Goal: Browse casually: Explore the website without a specific task or goal

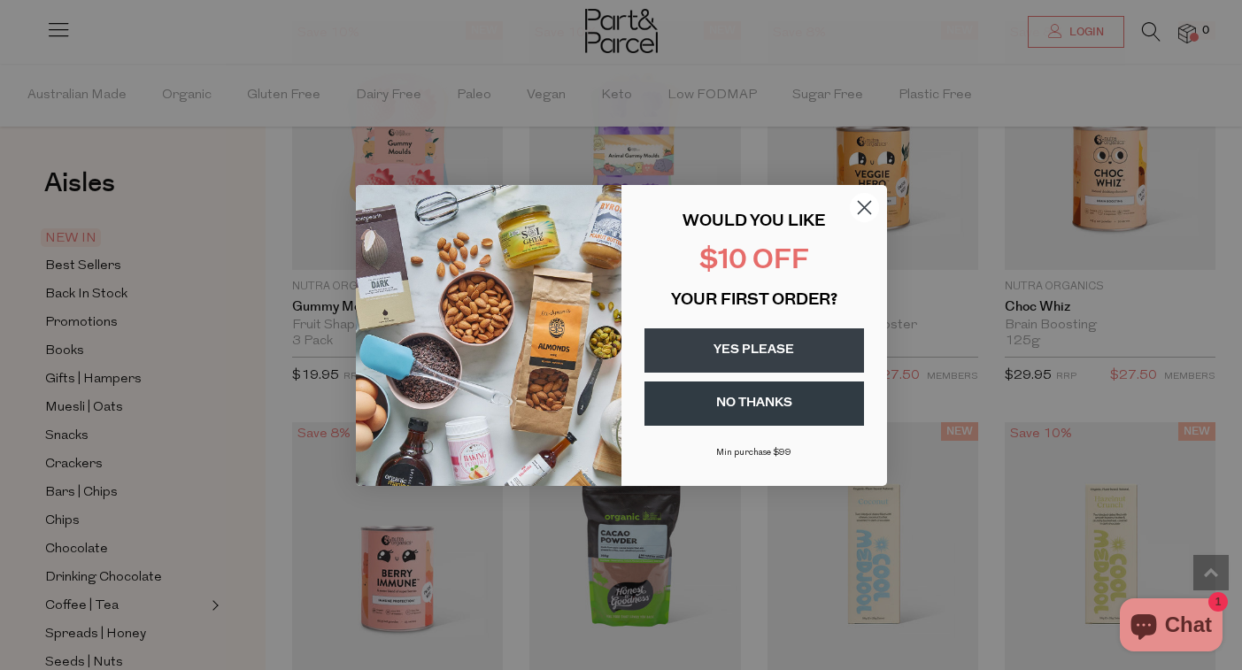
click at [865, 208] on icon "Close dialog" at bounding box center [864, 207] width 12 height 12
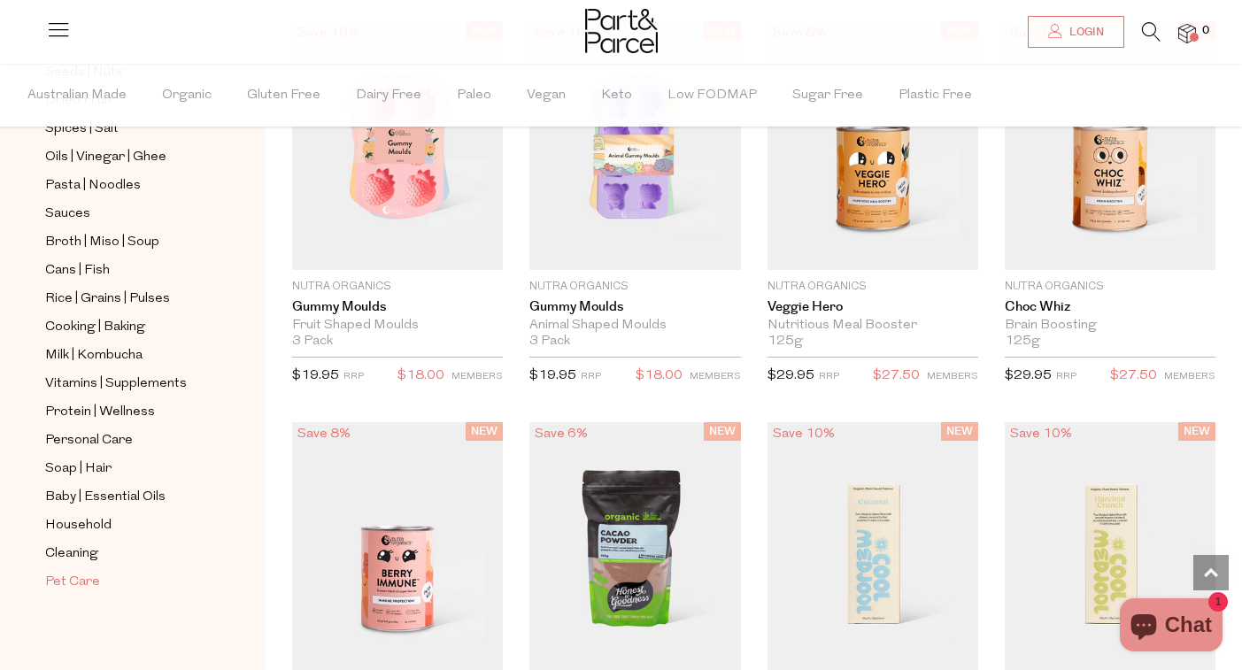
scroll to position [591, 0]
click at [89, 467] on span "Soap | Hair" at bounding box center [78, 469] width 66 height 21
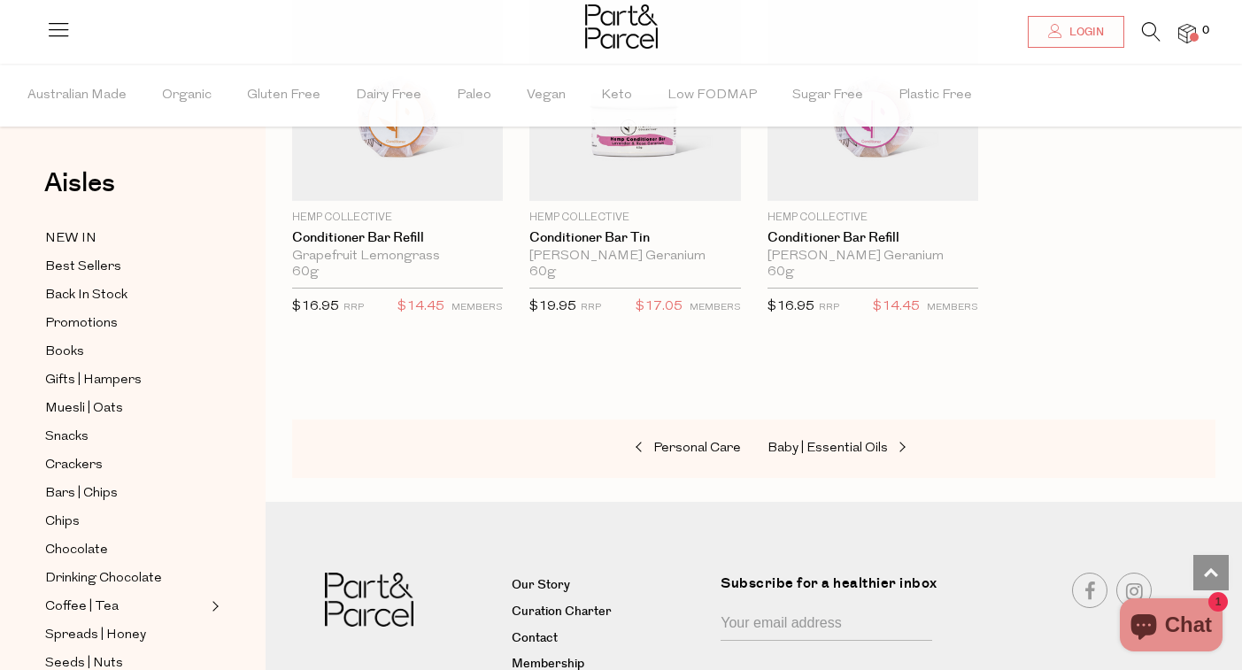
scroll to position [4687, 0]
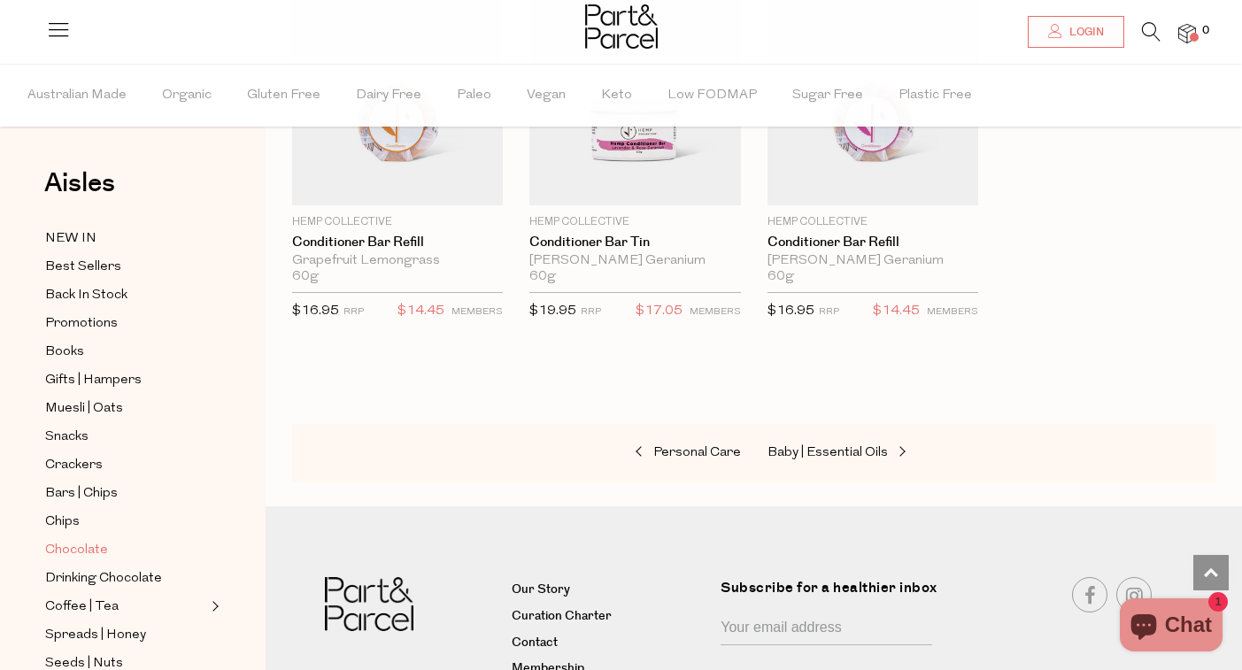
click at [86, 544] on span "Chocolate" at bounding box center [76, 550] width 63 height 21
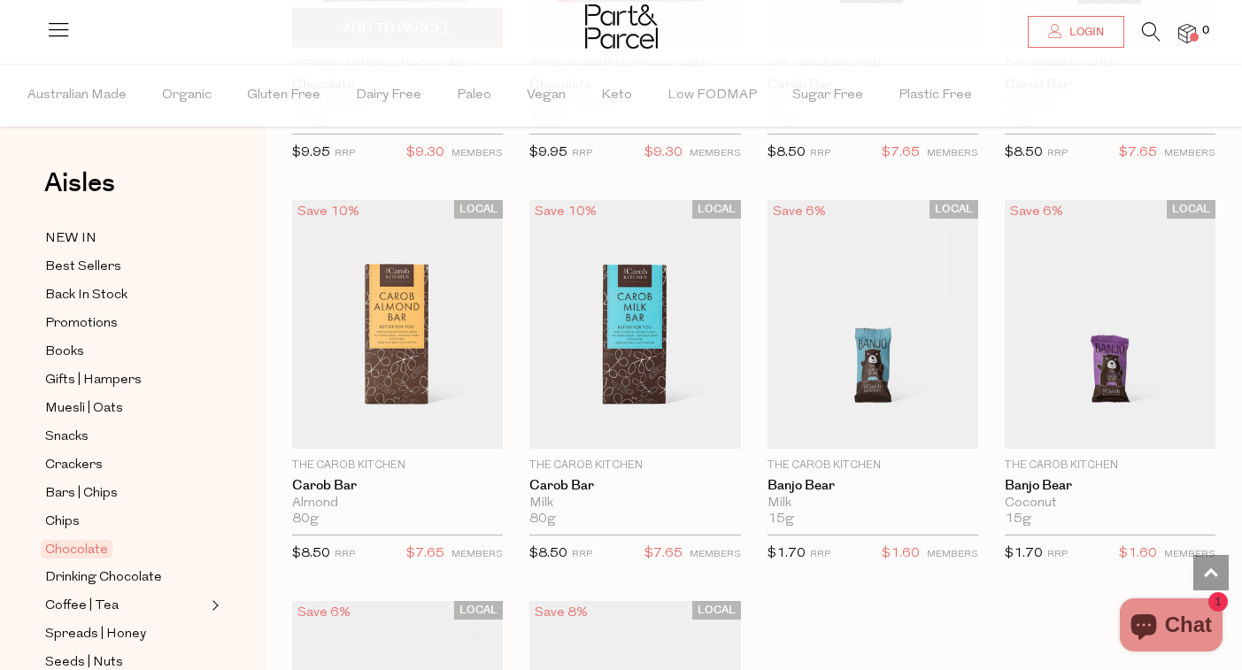
scroll to position [4490, 0]
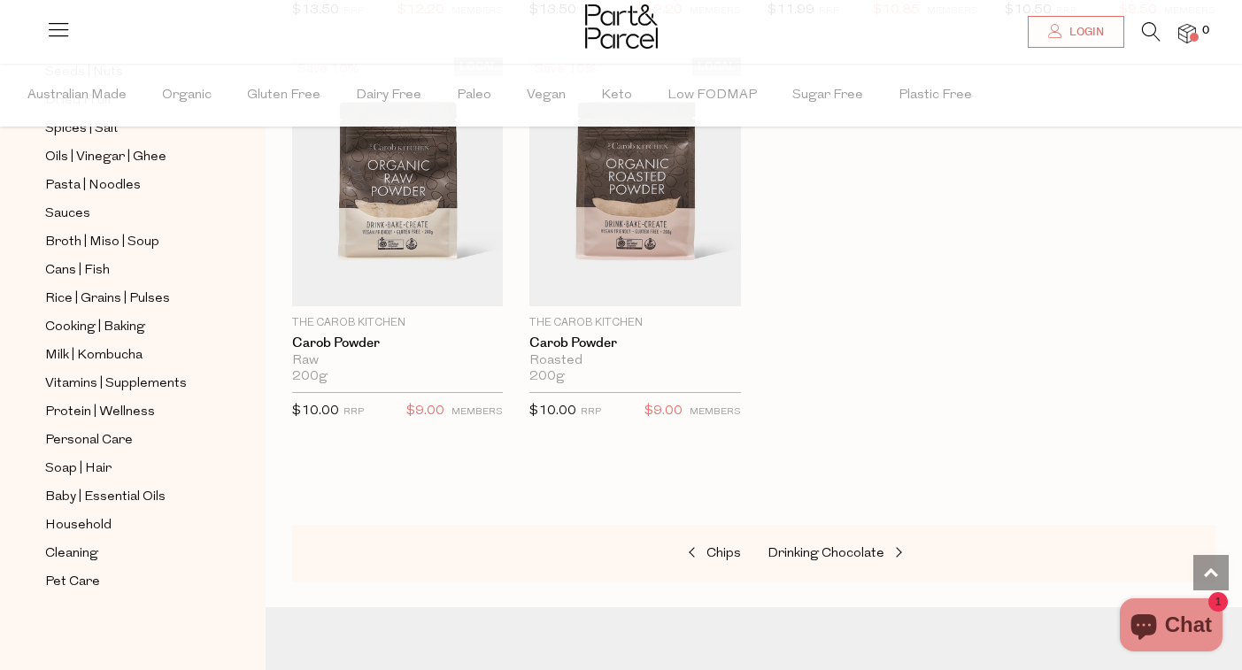
scroll to position [591, 0]
click at [128, 404] on span "Protein | Wellness" at bounding box center [100, 412] width 110 height 21
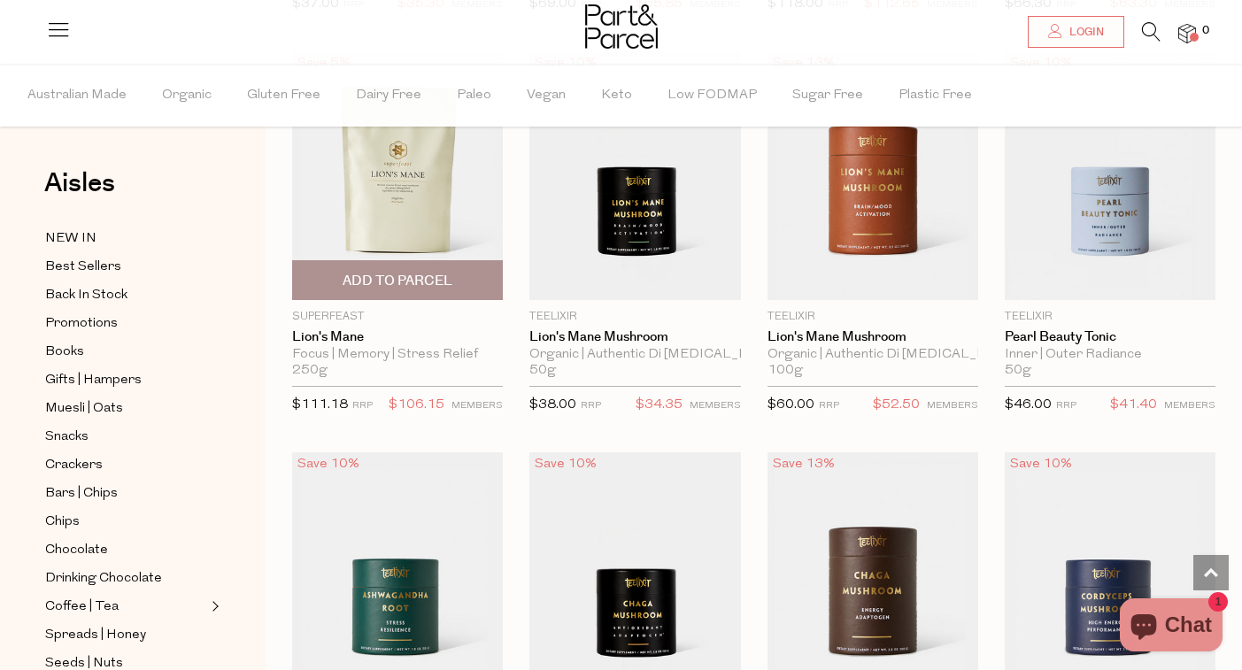
scroll to position [3791, 0]
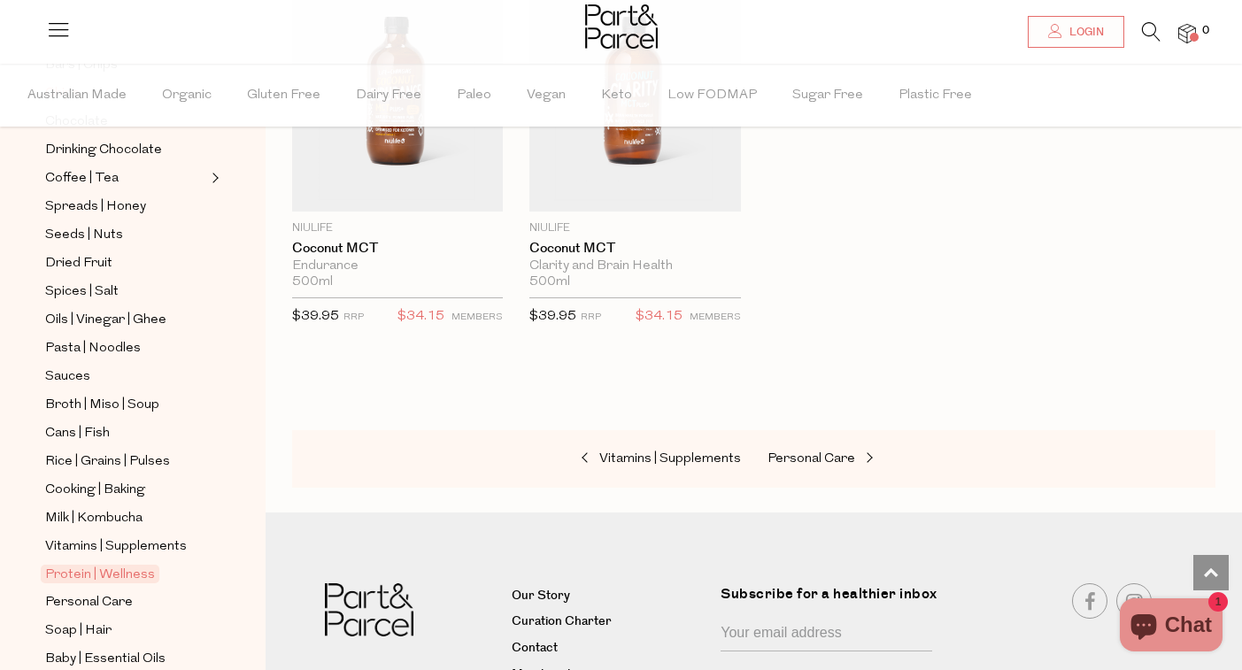
scroll to position [430, 0]
click at [135, 544] on span "Vitamins | Supplements" at bounding box center [116, 545] width 142 height 21
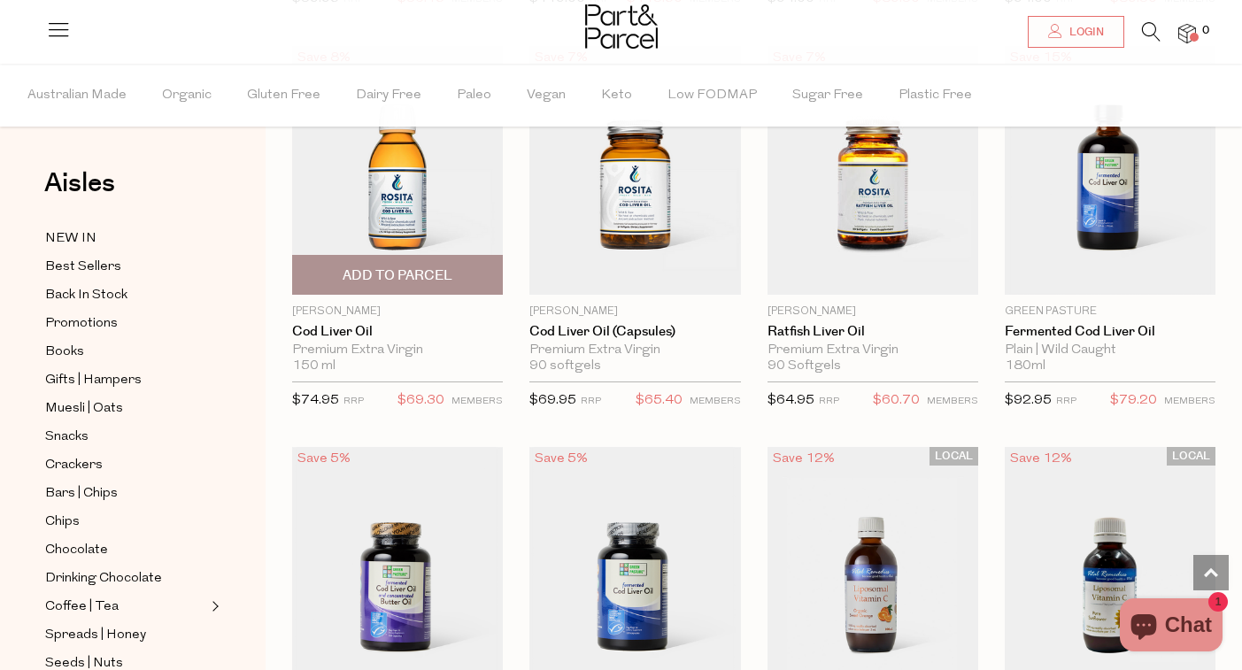
scroll to position [4213, 0]
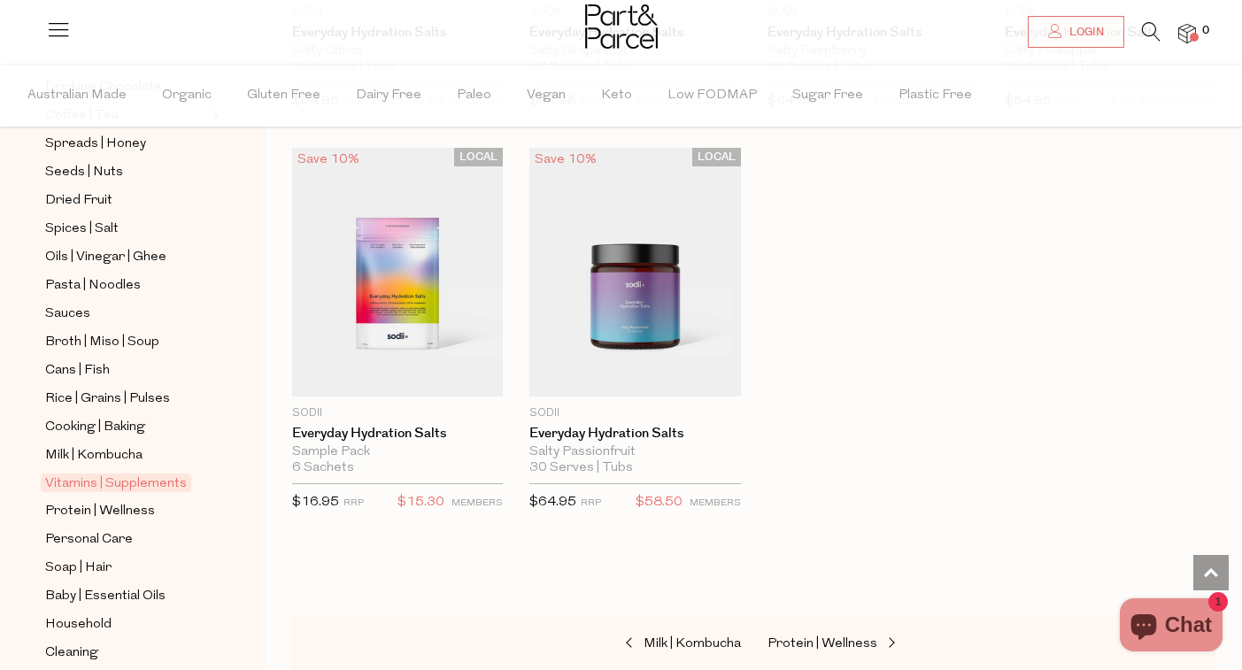
scroll to position [481, 0]
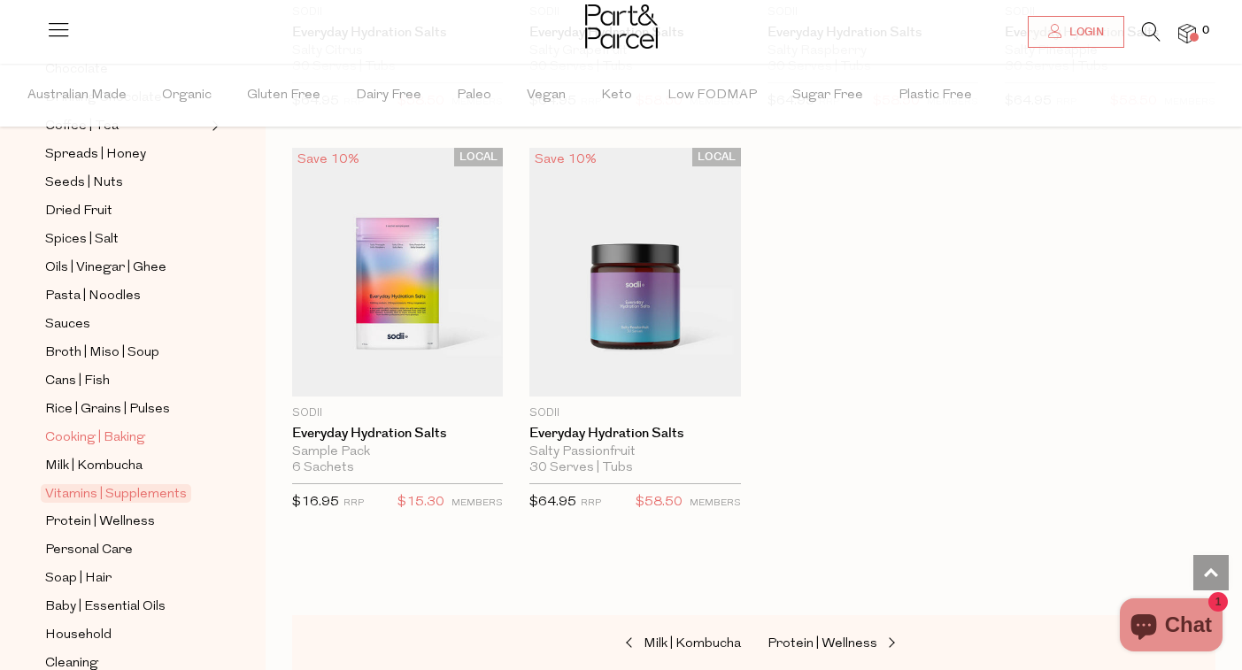
click at [127, 439] on span "Cooking | Baking" at bounding box center [95, 438] width 100 height 21
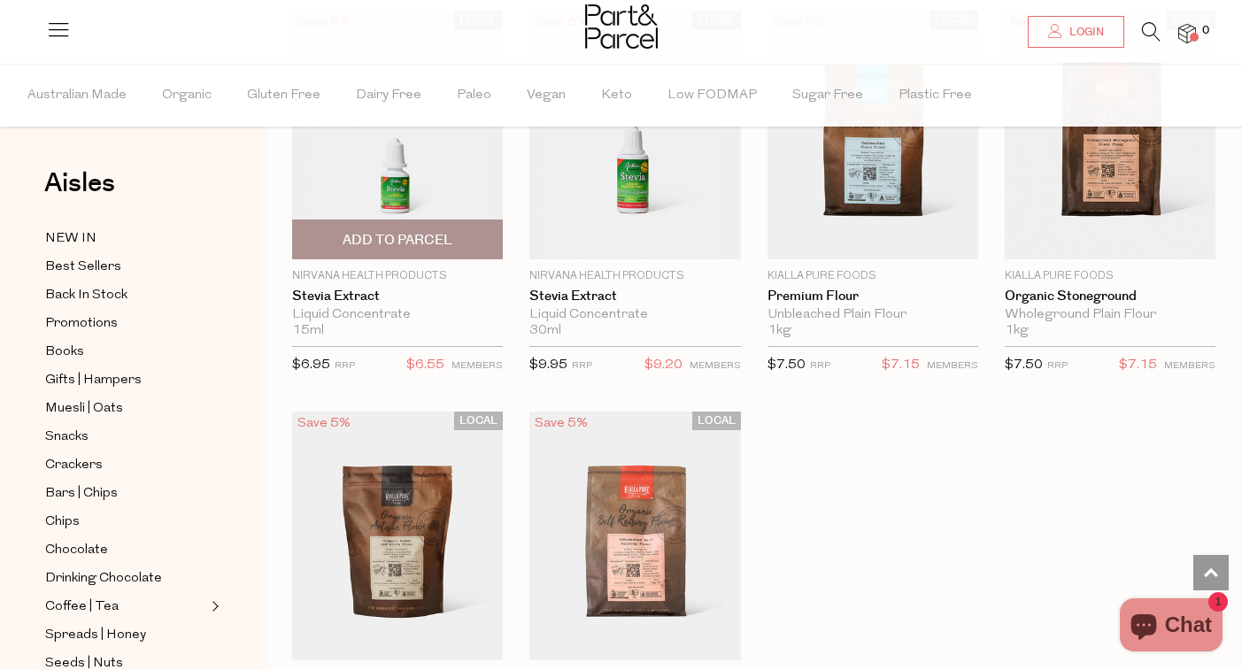
scroll to position [4652, 0]
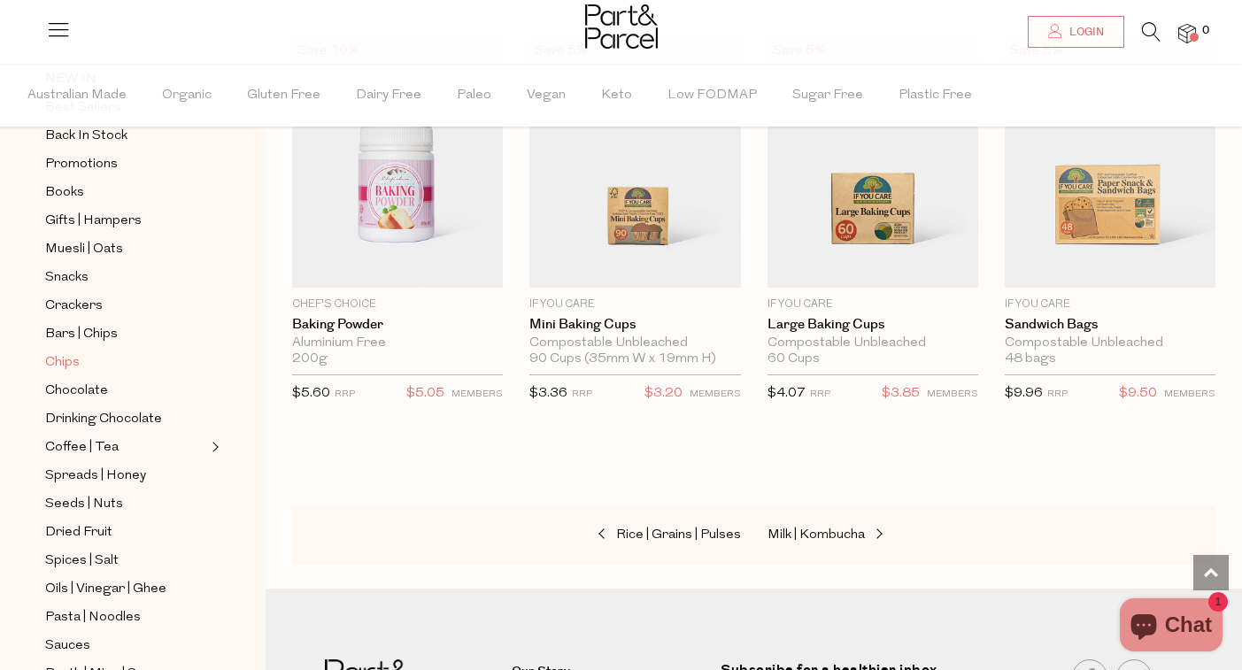
scroll to position [163, 0]
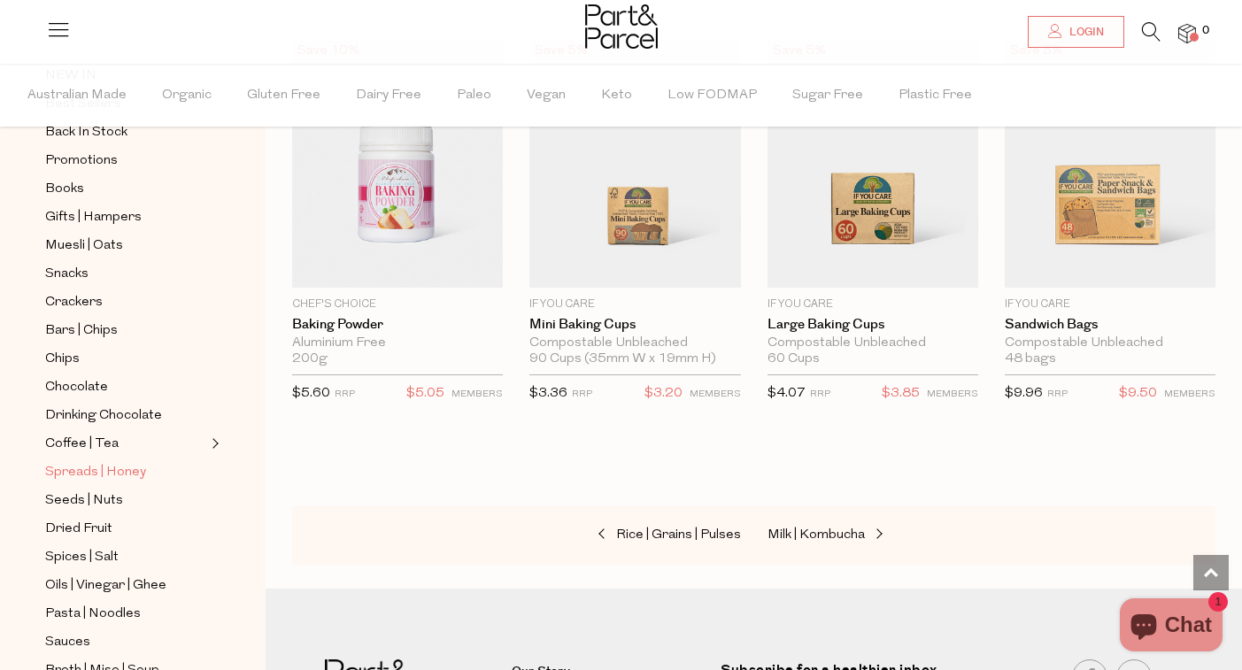
click at [113, 471] on span "Spreads | Honey" at bounding box center [95, 472] width 101 height 21
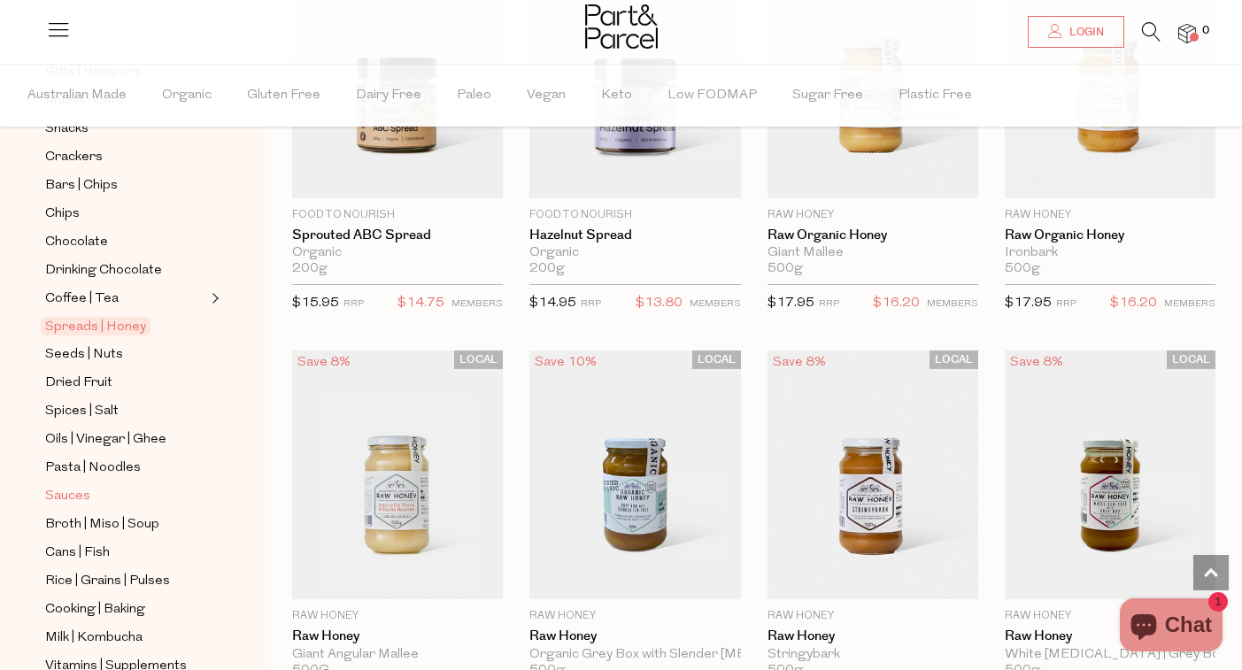
scroll to position [310, 0]
click at [92, 407] on span "Spices | Salt" at bounding box center [81, 409] width 73 height 21
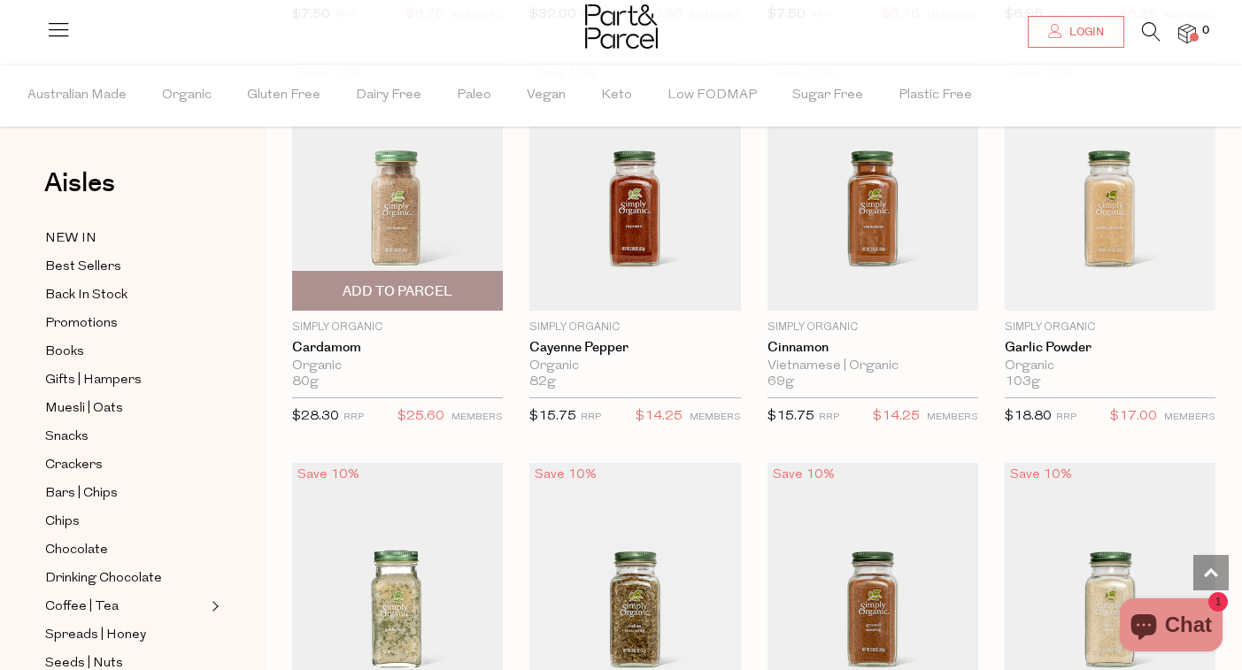
scroll to position [2201, 0]
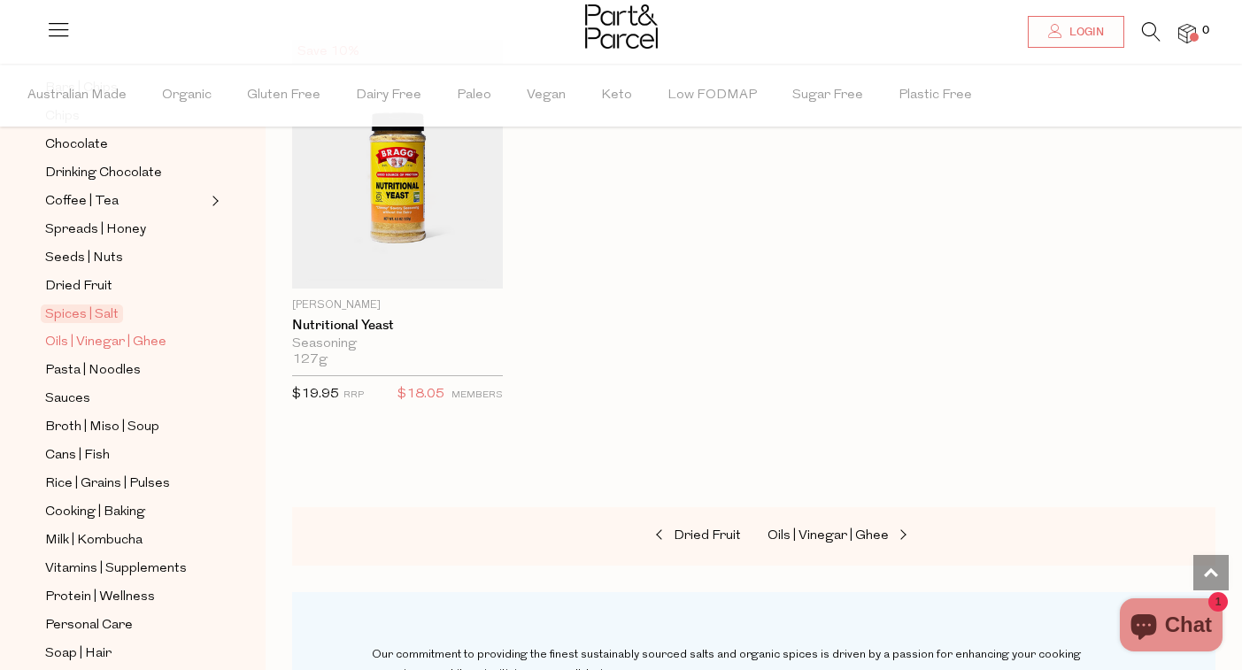
scroll to position [408, 0]
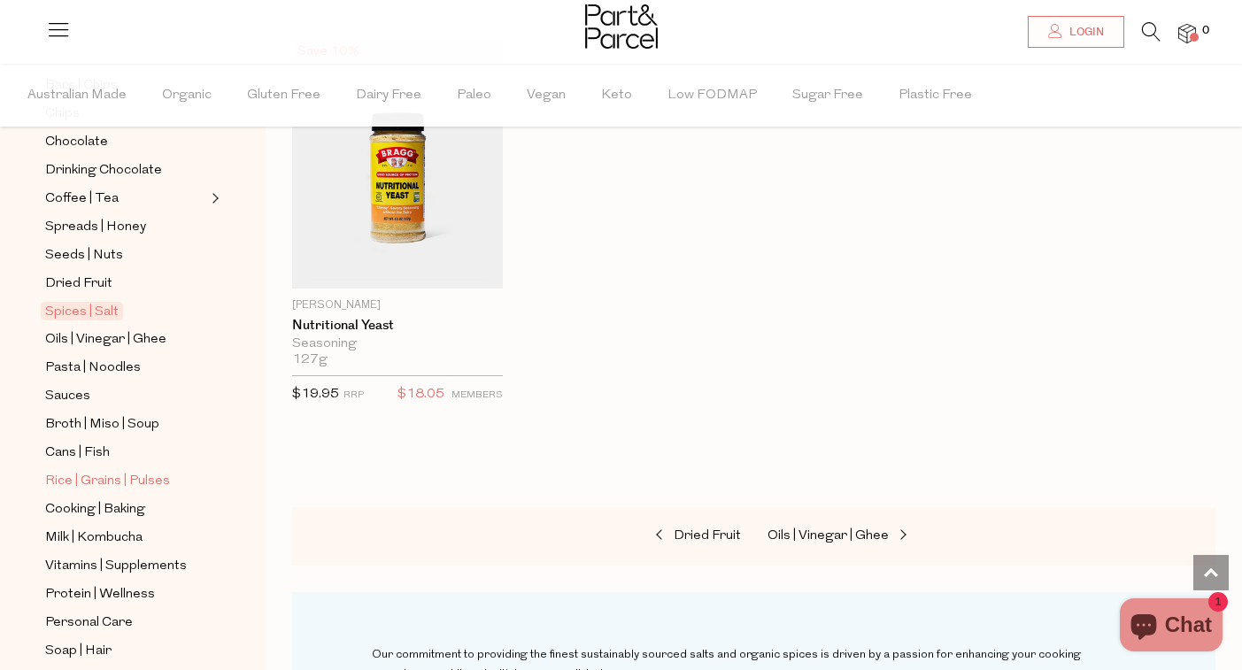
click at [110, 475] on span "Rice | Grains | Pulses" at bounding box center [107, 481] width 125 height 21
